Goal: Task Accomplishment & Management: Manage account settings

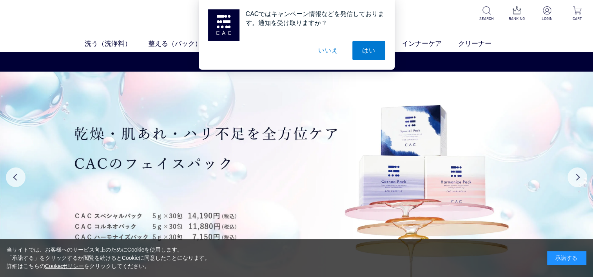
click at [331, 50] on button "いいえ" at bounding box center [327, 51] width 39 height 20
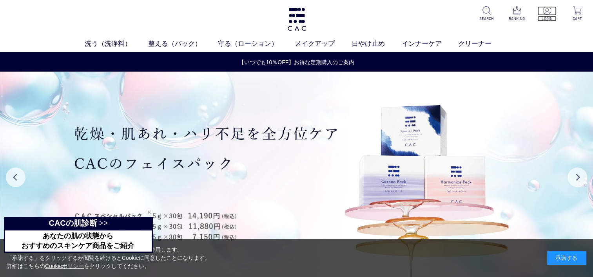
click at [545, 10] on img at bounding box center [547, 10] width 8 height 8
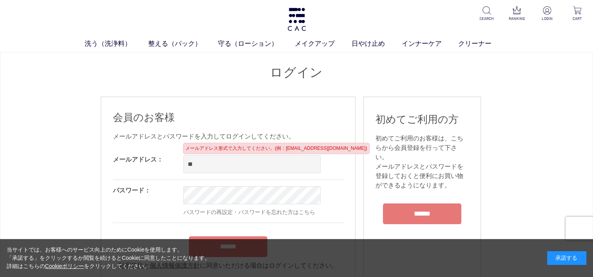
click at [250, 162] on input "**" at bounding box center [251, 165] width 137 height 18
type input "**********"
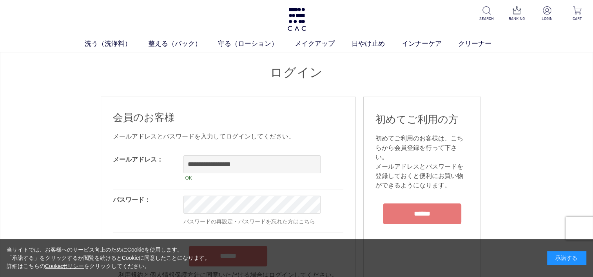
click at [479, 274] on div "当サイトでは、お客様へのサービス向上のためにCookieを使用します。 「承諾する」をクリックするか閲覧を続けるとCookieに同意したことになります。 詳細…" at bounding box center [296, 258] width 593 height 38
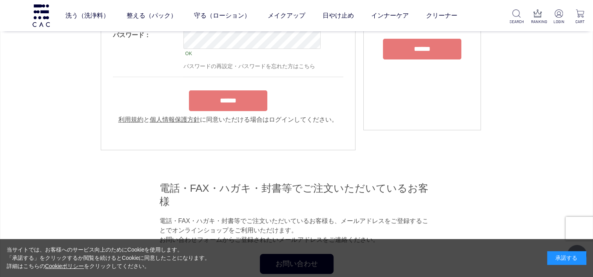
scroll to position [118, 0]
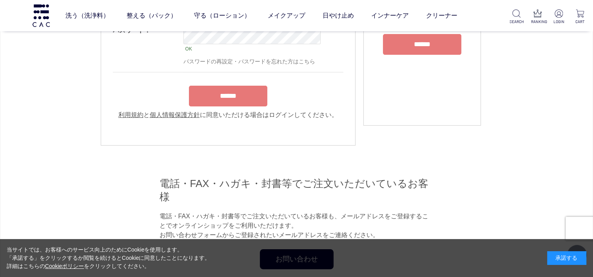
click at [248, 98] on input "******" at bounding box center [228, 96] width 78 height 21
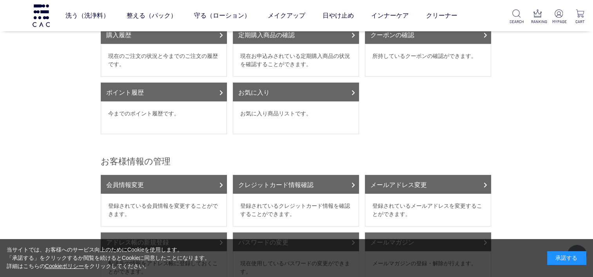
scroll to position [196, 0]
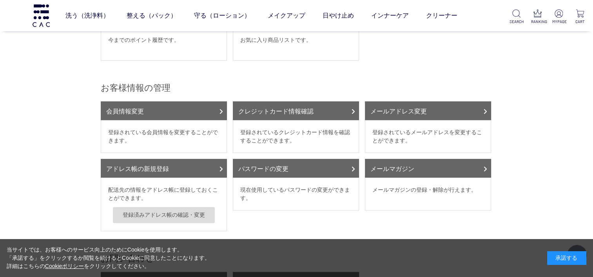
click at [479, 274] on div "当サイトでは、お客様へのサービス向上のためにCookieを使用します。 「承諾する」をクリックするか閲覧を続けるとCookieに同意したことになります。 詳細…" at bounding box center [296, 258] width 593 height 38
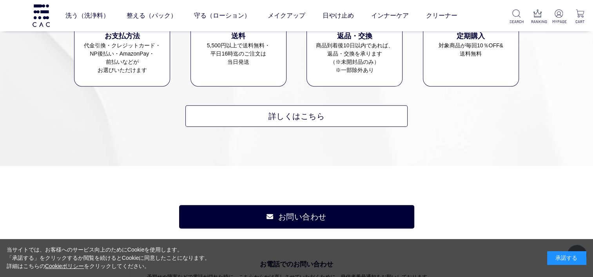
scroll to position [627, 0]
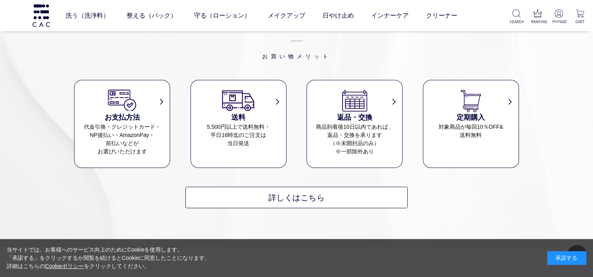
click at [473, 133] on dl "定期購入 対象商品が毎回10％OFF& 送料無料" at bounding box center [471, 124] width 96 height 88
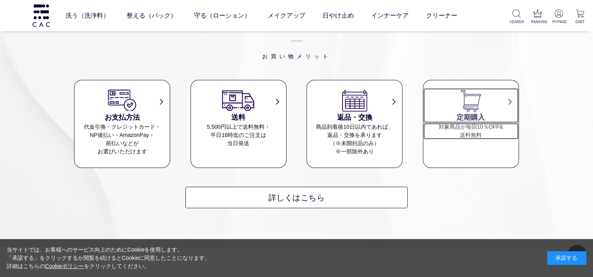
click at [468, 94] on img at bounding box center [471, 100] width 34 height 24
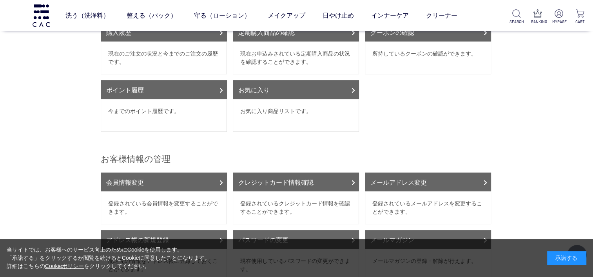
scroll to position [78, 0]
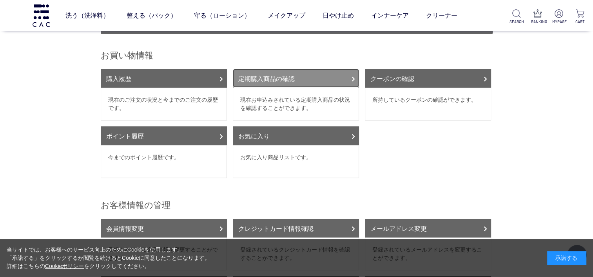
click at [304, 69] on link "定期購入商品の確認" at bounding box center [296, 78] width 126 height 19
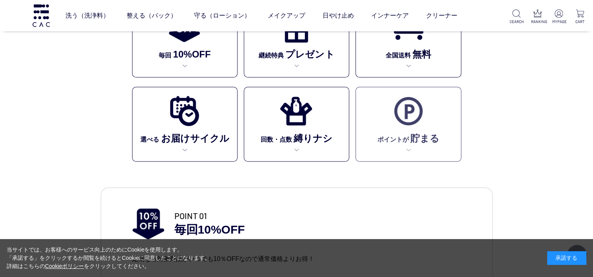
scroll to position [235, 0]
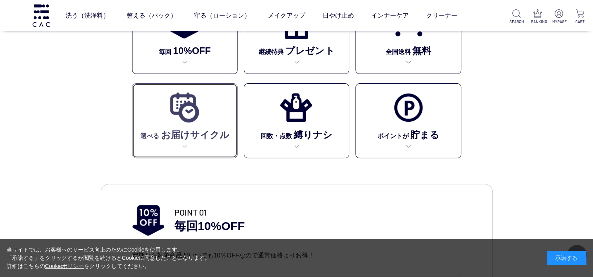
click at [186, 121] on img at bounding box center [184, 108] width 32 height 32
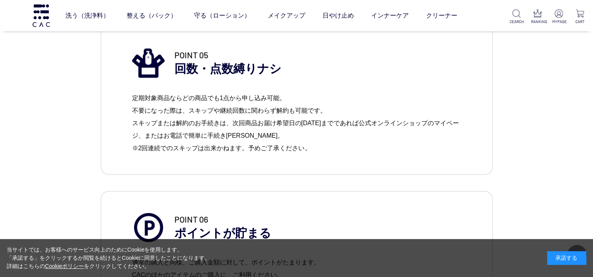
scroll to position [940, 0]
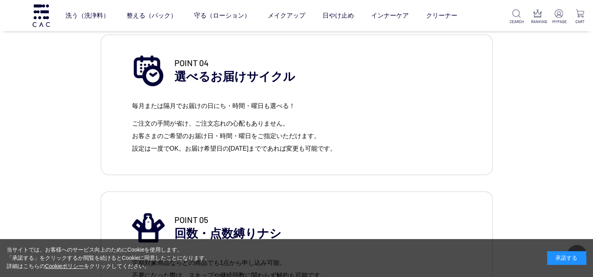
click at [208, 78] on p "POINT 04 選べるお届けサイクル" at bounding box center [317, 71] width 287 height 28
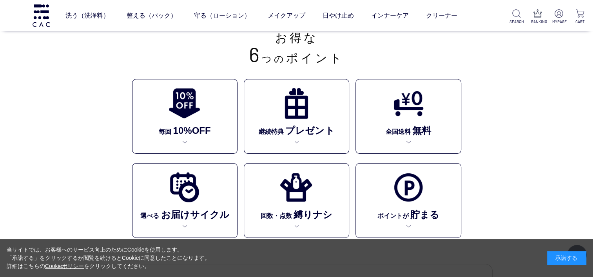
scroll to position [157, 0]
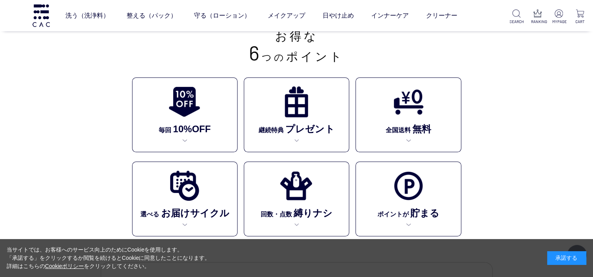
click at [478, 274] on div "当サイトでは、お客様へのサービス向上のためにCookieを使用します。 「承諾する」をクリックするか閲覧を続けるとCookieに同意したことになります。 詳細…" at bounding box center [296, 258] width 593 height 38
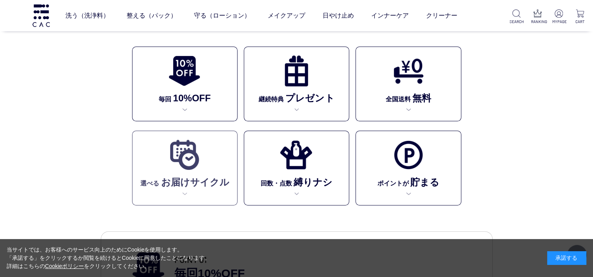
scroll to position [235, 0]
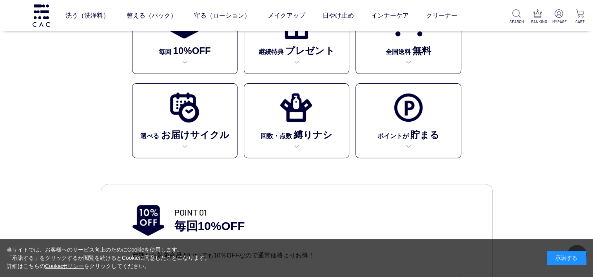
click at [555, 258] on div "承諾する" at bounding box center [566, 258] width 39 height 14
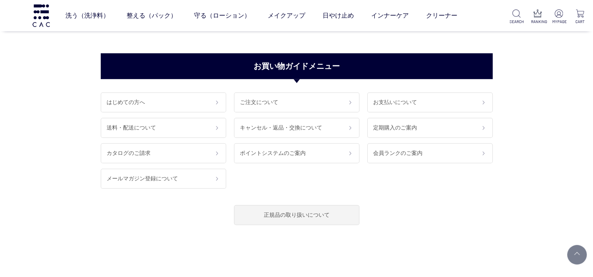
scroll to position [6401, 0]
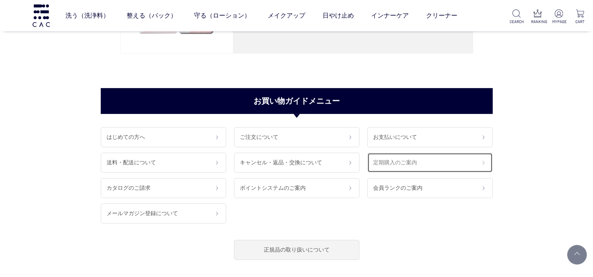
click at [423, 161] on link "定期購入のご案内" at bounding box center [429, 163] width 125 height 20
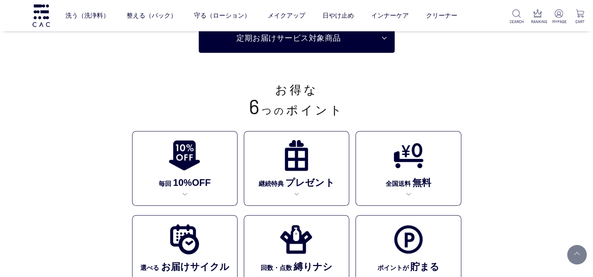
scroll to position [118, 0]
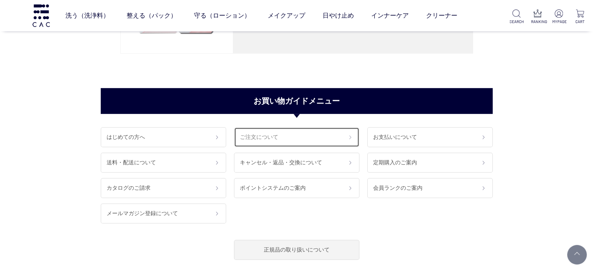
click at [273, 132] on link "ご注文について" at bounding box center [296, 137] width 125 height 20
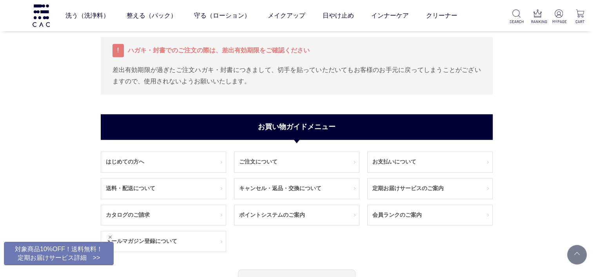
scroll to position [901, 0]
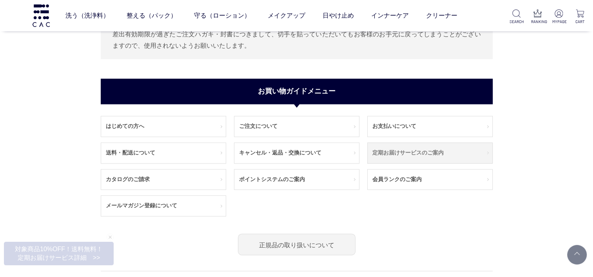
click at [380, 151] on link "定期お届けサービスのご案内" at bounding box center [429, 153] width 125 height 20
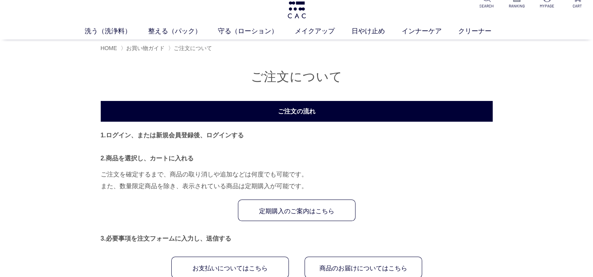
scroll to position [0, 0]
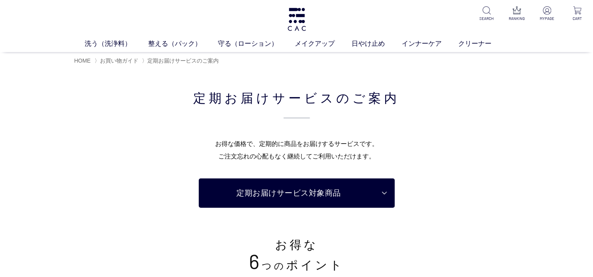
scroll to position [118, 0]
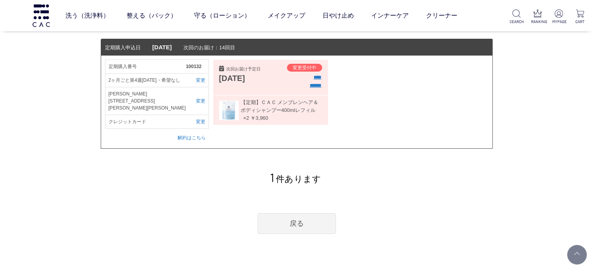
scroll to position [78, 0]
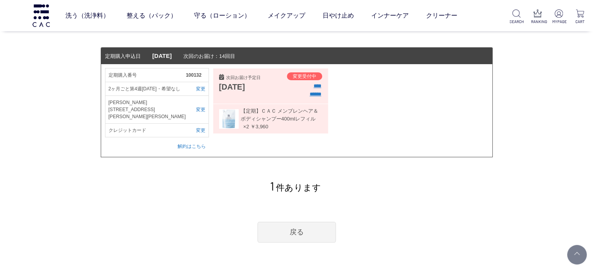
click at [309, 94] on input "******" at bounding box center [315, 94] width 12 height 8
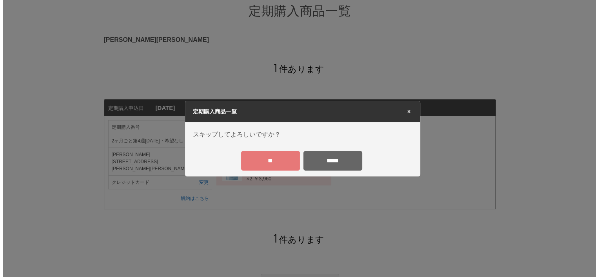
scroll to position [0, 0]
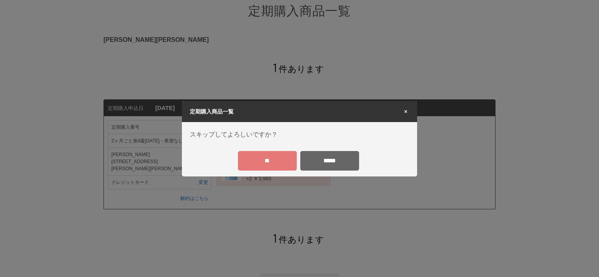
click at [268, 164] on input "**" at bounding box center [267, 161] width 59 height 20
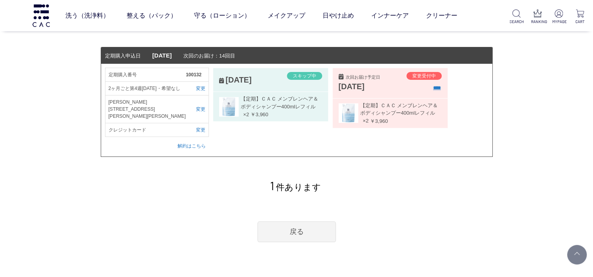
scroll to position [157, 0]
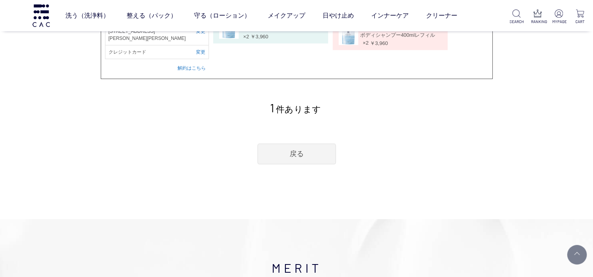
click at [367, 123] on div "定期購入商品一覧 松本 とみ恵 様 1 件あります 定期購入申込日 2021年02月22日 次回のお届け：14回目 定期購入番号 100132 2ヶ月ごと第4…" at bounding box center [297, 18] width 392 height 292
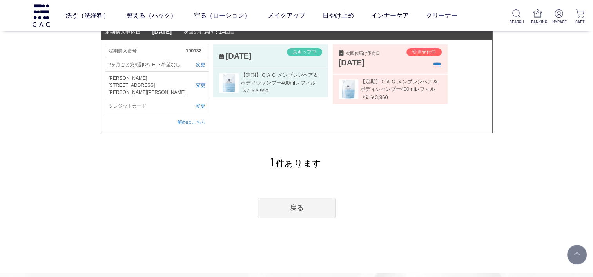
scroll to position [0, 0]
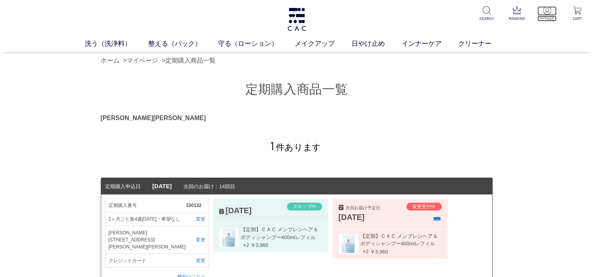
click at [544, 18] on p "MYPAGE" at bounding box center [546, 19] width 19 height 6
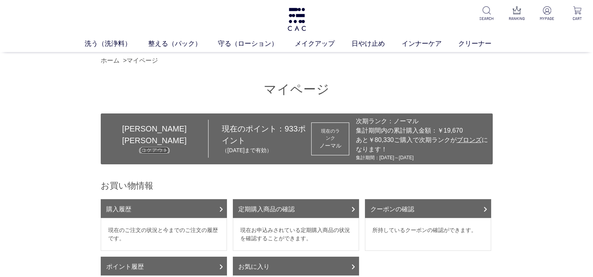
click at [141, 147] on link "ログアウト" at bounding box center [154, 150] width 27 height 6
